Goal: Task Accomplishment & Management: Complete application form

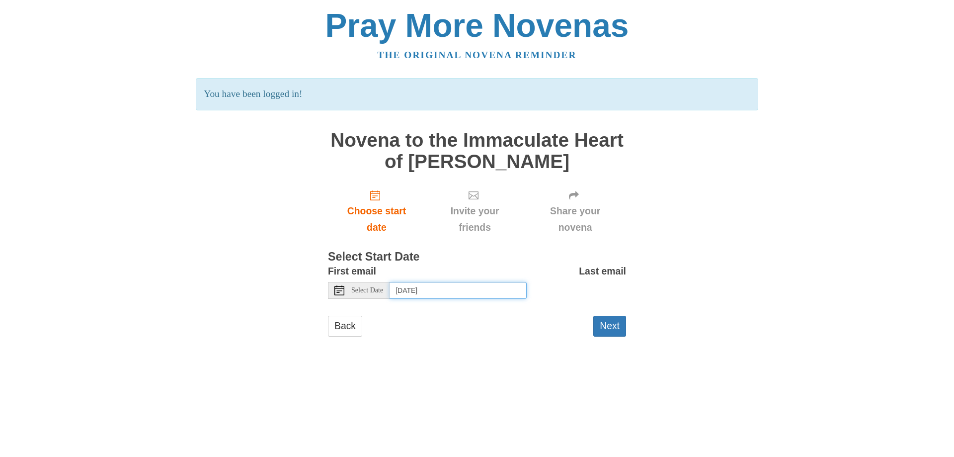
click at [492, 298] on input "[DATE]" at bounding box center [458, 290] width 137 height 17
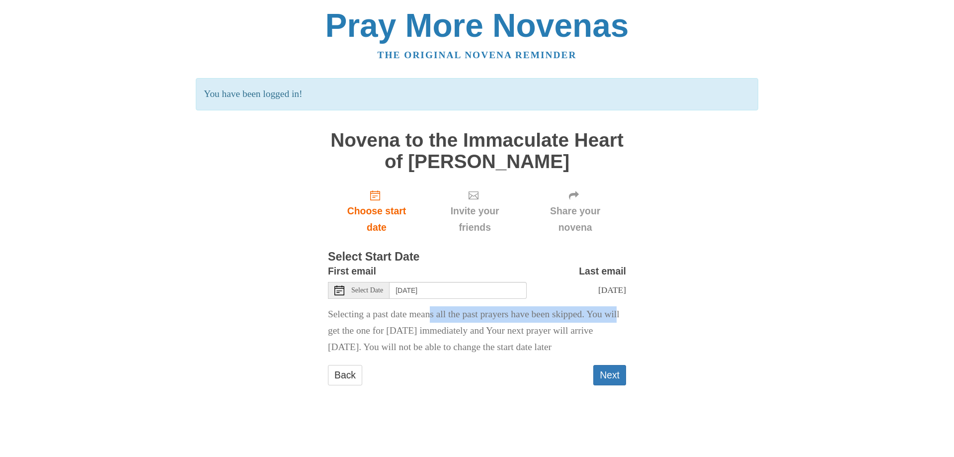
drag, startPoint x: 401, startPoint y: 318, endPoint x: 631, endPoint y: 313, distance: 229.6
click at [631, 313] on div "Pray More Novenas The original novena reminder You have been logged in! Novena …" at bounding box center [476, 207] width 581 height 414
click at [475, 295] on input "[DATE]" at bounding box center [458, 290] width 137 height 17
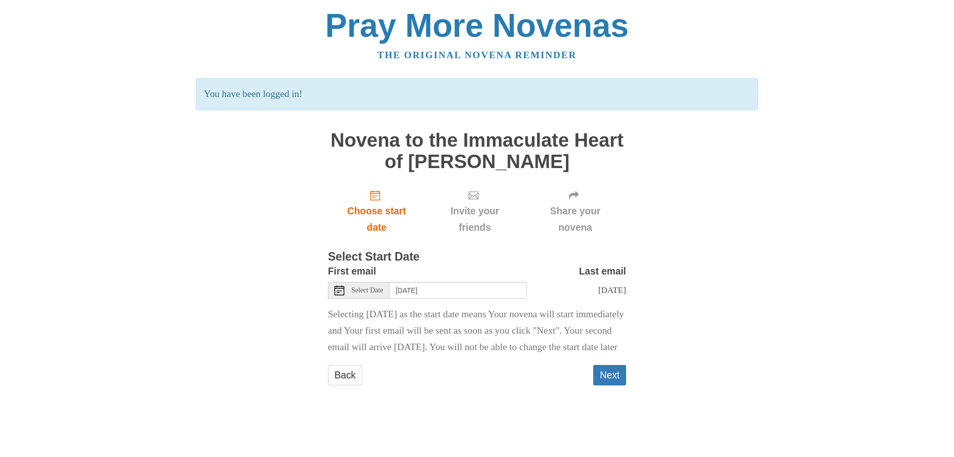
drag, startPoint x: 610, startPoint y: 261, endPoint x: 680, endPoint y: 259, distance: 70.1
click at [680, 259] on div "Pray More Novenas The original novena reminder You have been logged in! Novena …" at bounding box center [476, 207] width 581 height 414
drag, startPoint x: 636, startPoint y: 254, endPoint x: 590, endPoint y: 279, distance: 51.8
click at [668, 254] on div "Pray More Novenas The original novena reminder You have been logged in! Novena …" at bounding box center [476, 207] width 581 height 414
click at [433, 291] on input "[DATE]" at bounding box center [458, 290] width 137 height 17
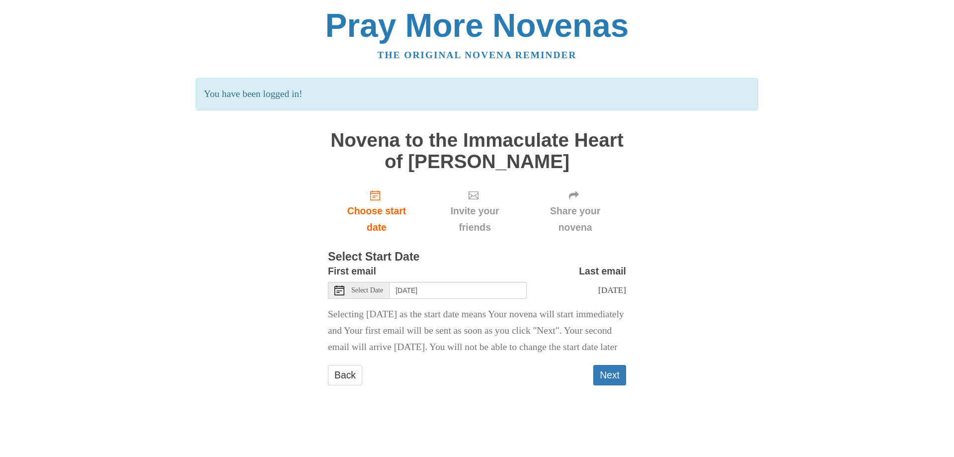
click at [584, 251] on h3 "Select Start Date" at bounding box center [477, 256] width 298 height 13
drag, startPoint x: 573, startPoint y: 280, endPoint x: 637, endPoint y: 264, distance: 65.7
click at [637, 264] on div "Pray More Novenas The original novena reminder You have been logged in! Novena …" at bounding box center [476, 207] width 581 height 414
click at [598, 290] on span "[DATE]" at bounding box center [612, 290] width 28 height 10
click at [482, 290] on input "[DATE]" at bounding box center [458, 290] width 137 height 17
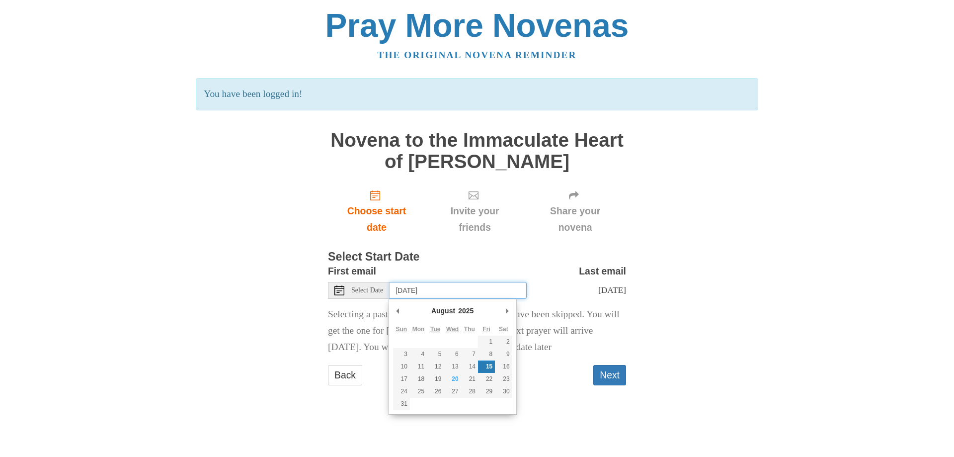
click at [458, 295] on input "[DATE]" at bounding box center [458, 290] width 137 height 17
type input "[DATE]"
